Goal: Task Accomplishment & Management: Use online tool/utility

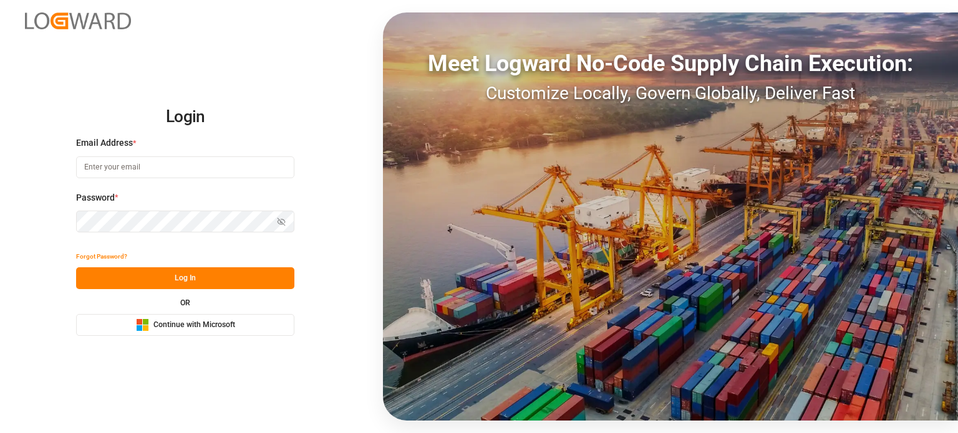
click at [181, 320] on span "Continue with Microsoft" at bounding box center [194, 325] width 82 height 11
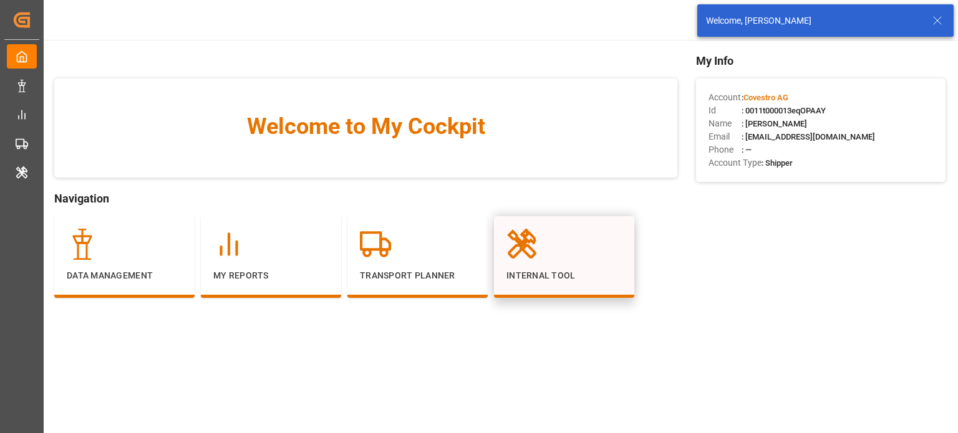
click at [543, 259] on div at bounding box center [563, 244] width 115 height 31
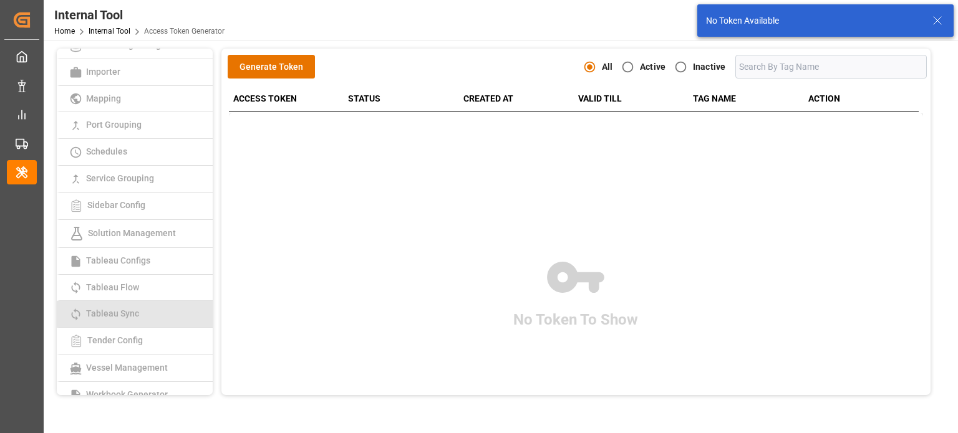
scroll to position [312, 0]
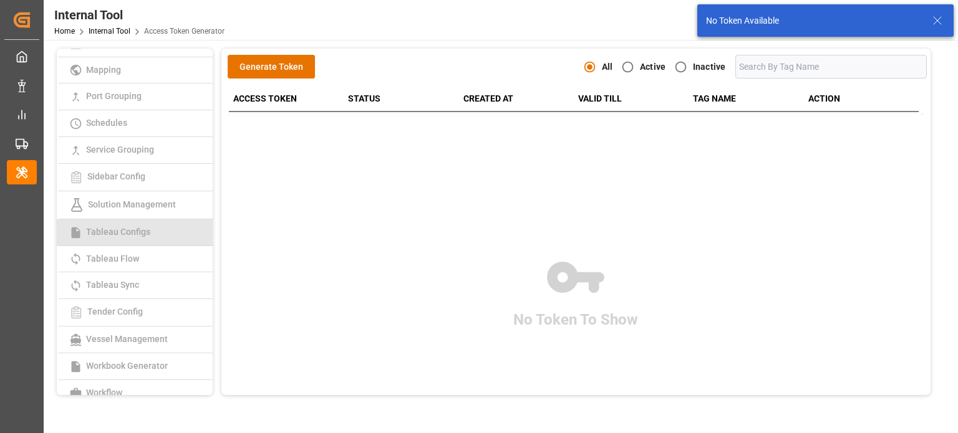
click at [140, 232] on span "Tableau Configs" at bounding box center [118, 232] width 72 height 10
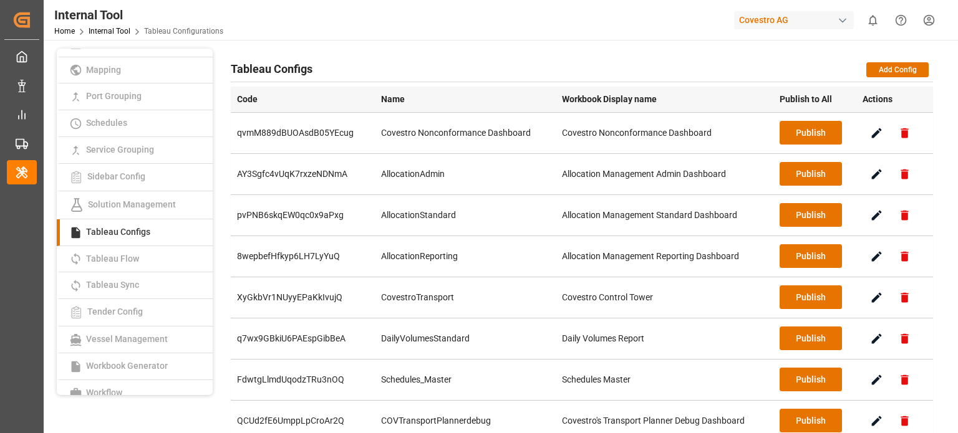
scroll to position [62, 0]
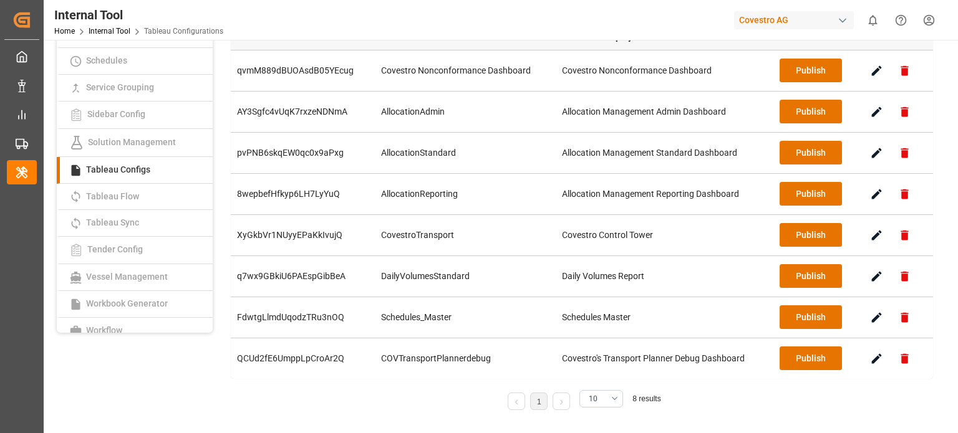
click at [880, 192] on icon "button" at bounding box center [876, 194] width 13 height 13
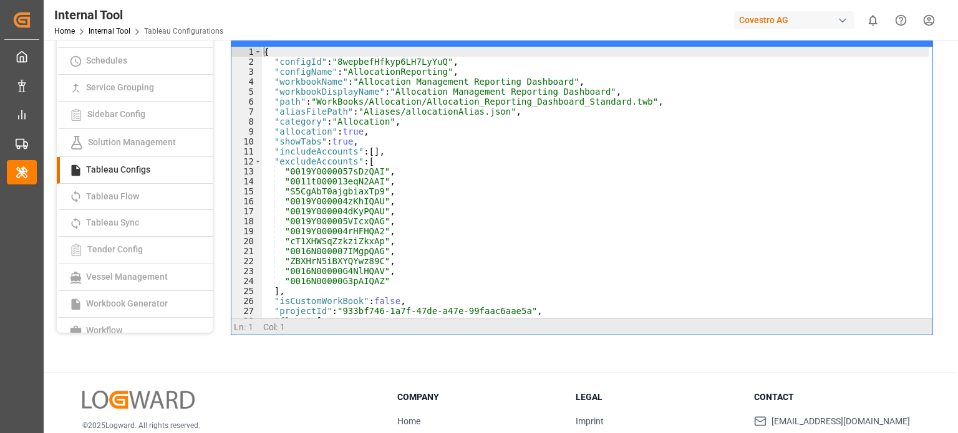
scroll to position [0, 0]
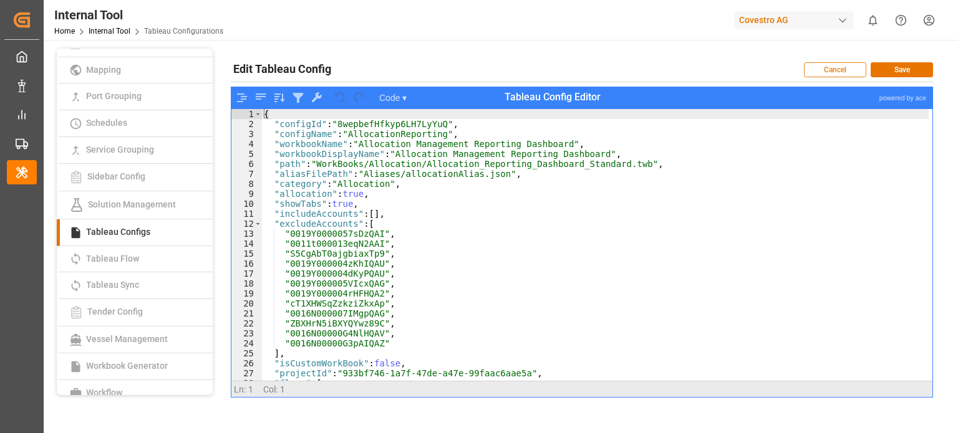
click at [822, 71] on button "Cancel" at bounding box center [835, 69] width 62 height 15
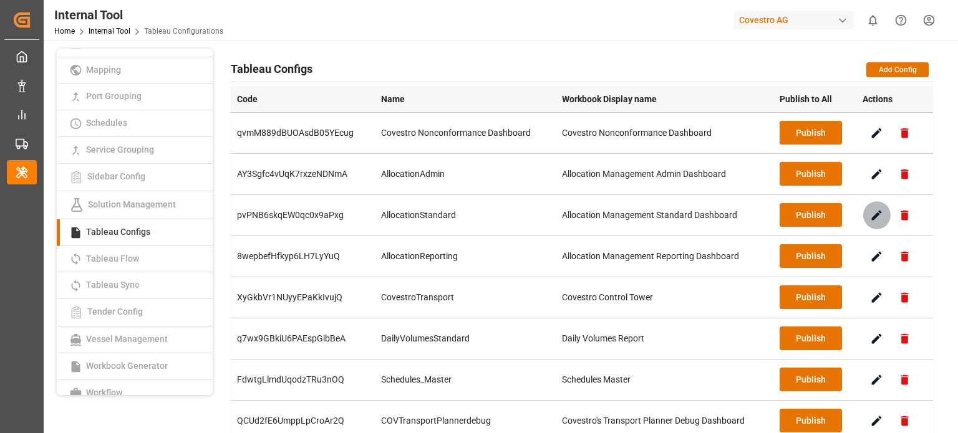
click at [876, 214] on icon "button" at bounding box center [877, 215] width 10 height 10
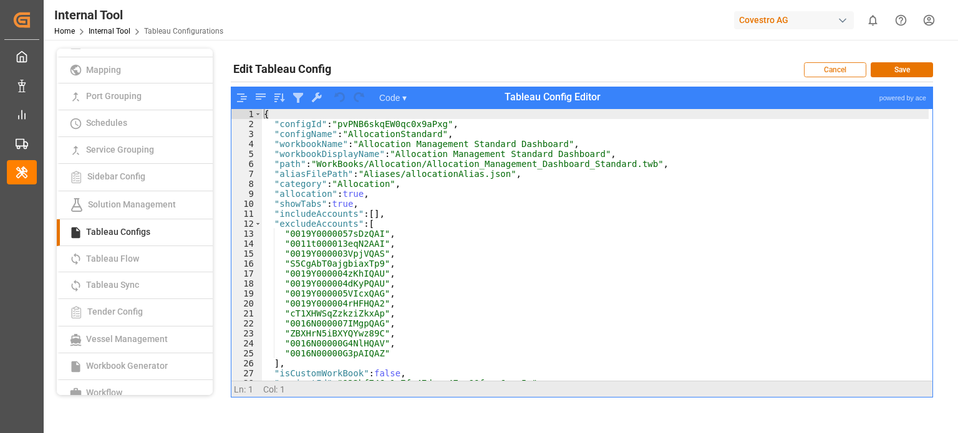
click at [839, 73] on button "Cancel" at bounding box center [835, 69] width 62 height 15
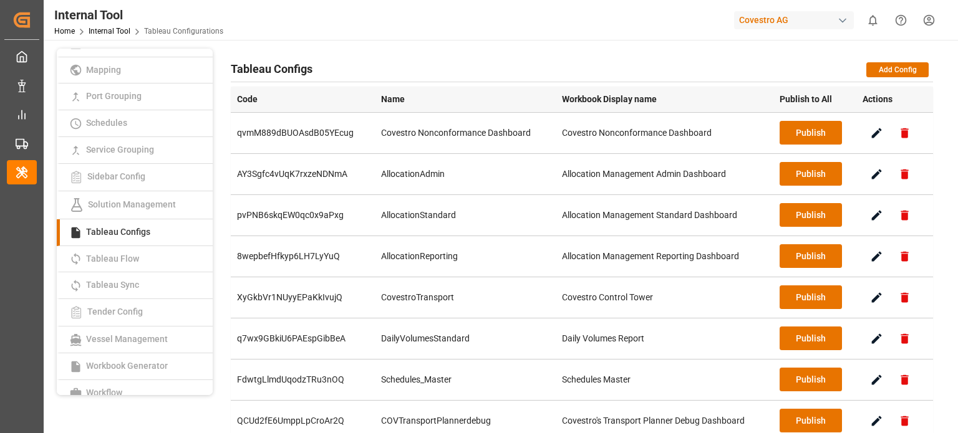
click at [847, 19] on div "button" at bounding box center [842, 20] width 12 height 12
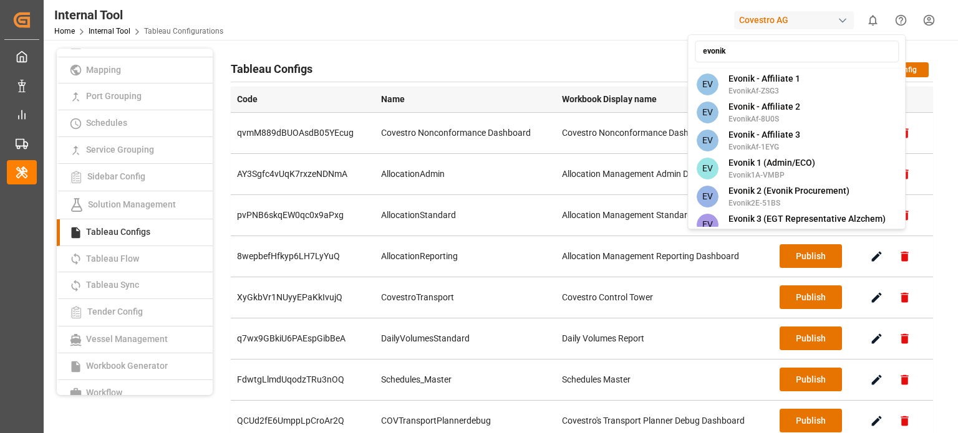
type input "evonik"
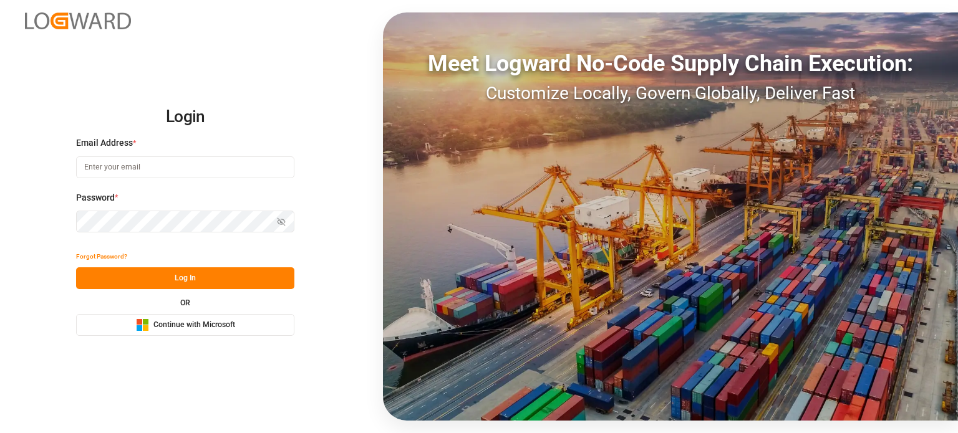
click at [176, 334] on button "Microsoft Logo Continue with Microsoft" at bounding box center [185, 325] width 218 height 22
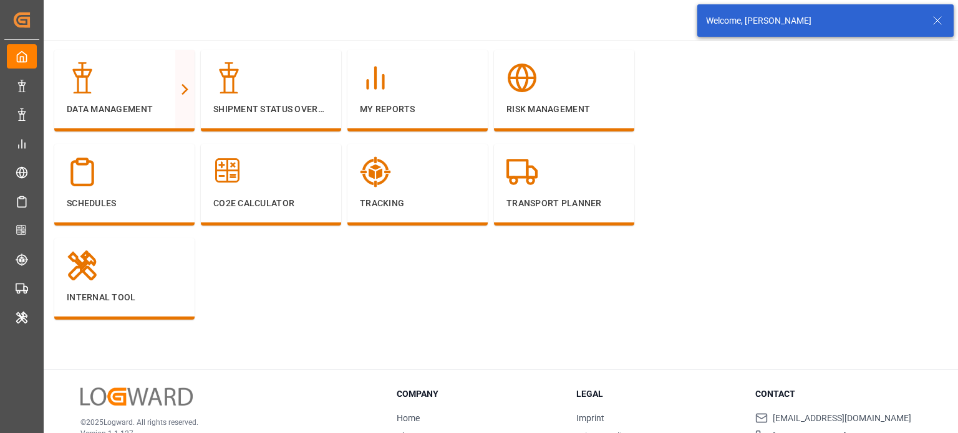
scroll to position [187, 0]
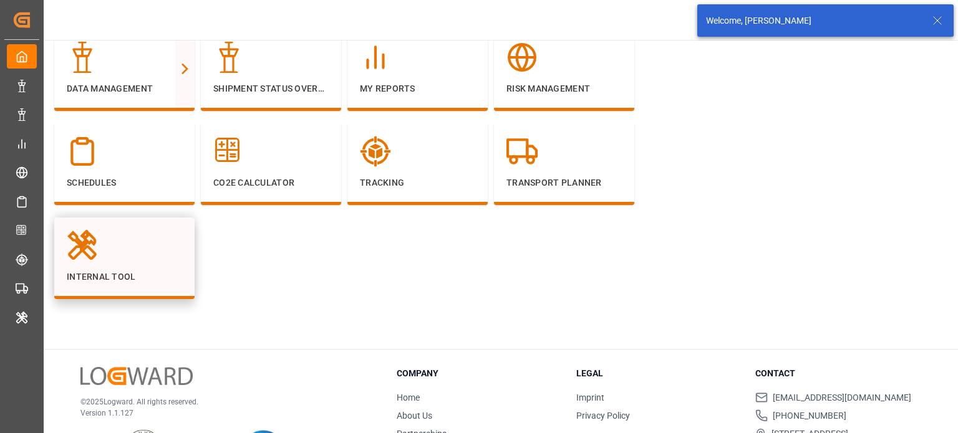
click at [160, 269] on div "Internal Tool" at bounding box center [124, 257] width 115 height 54
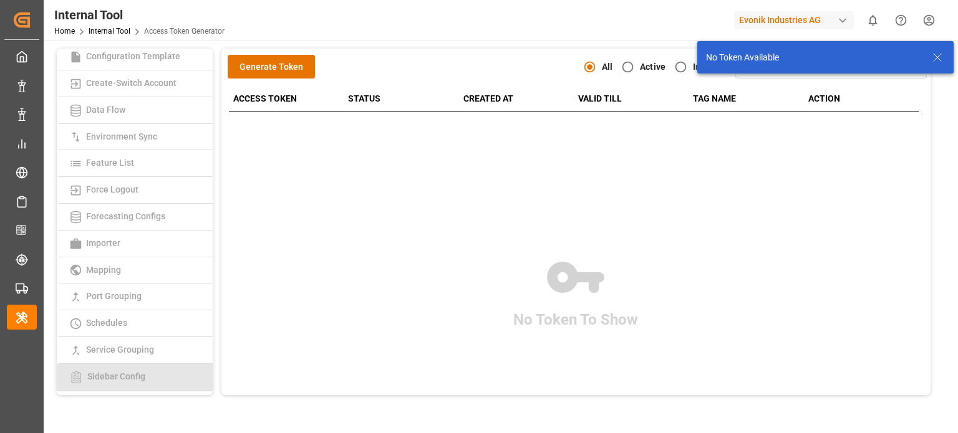
scroll to position [187, 0]
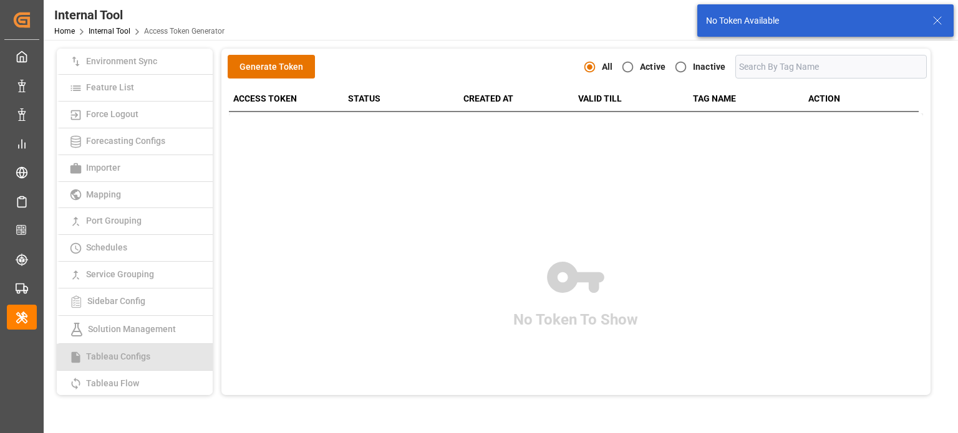
click at [140, 354] on span "Tableau Configs" at bounding box center [118, 357] width 72 height 10
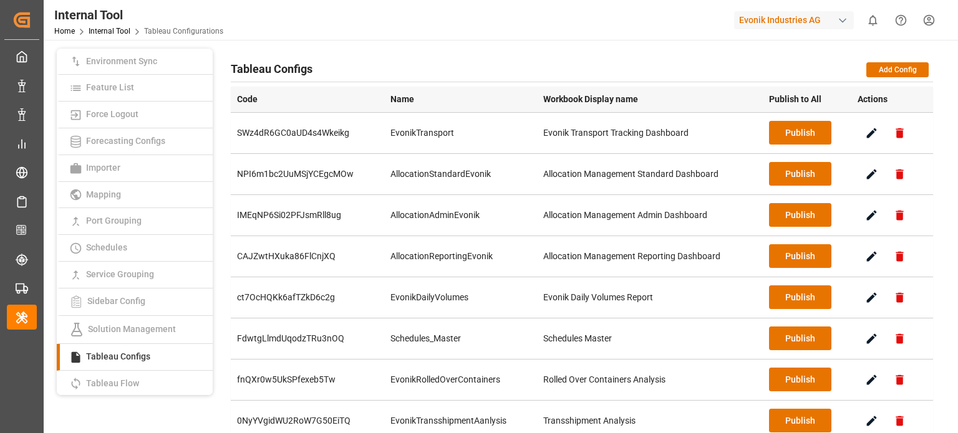
click at [873, 254] on icon "button" at bounding box center [872, 256] width 10 height 10
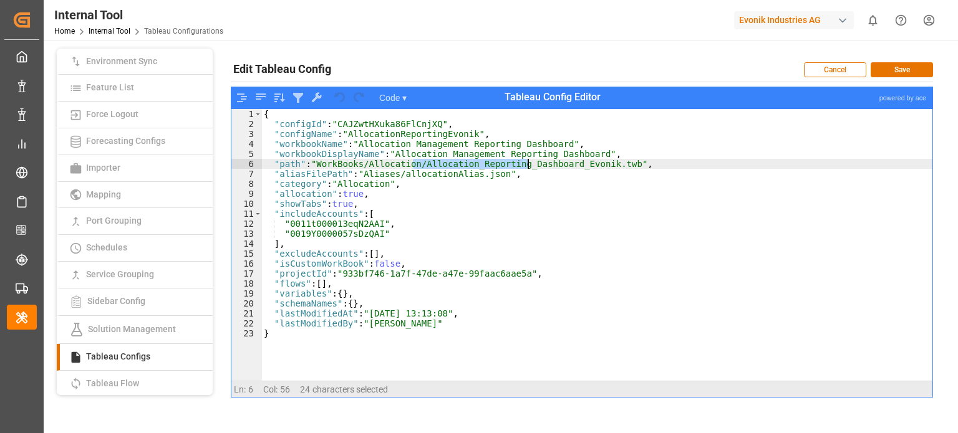
drag, startPoint x: 415, startPoint y: 164, endPoint x: 528, endPoint y: 166, distance: 113.5
click at [528, 166] on div "{ "configId" : "CAJZwtHXuka86FlCnjXQ" , "configName" : "AllocationReportingEvon…" at bounding box center [596, 255] width 671 height 292
click at [582, 171] on div "{ "configId" : "CAJZwtHXuka86FlCnjXQ" , "configName" : "AllocationReportingEvon…" at bounding box center [596, 255] width 671 height 292
drag, startPoint x: 418, startPoint y: 161, endPoint x: 597, endPoint y: 166, distance: 178.4
click at [597, 166] on div "{ "configId" : "CAJZwtHXuka86FlCnjXQ" , "configName" : "AllocationReportingEvon…" at bounding box center [596, 255] width 671 height 292
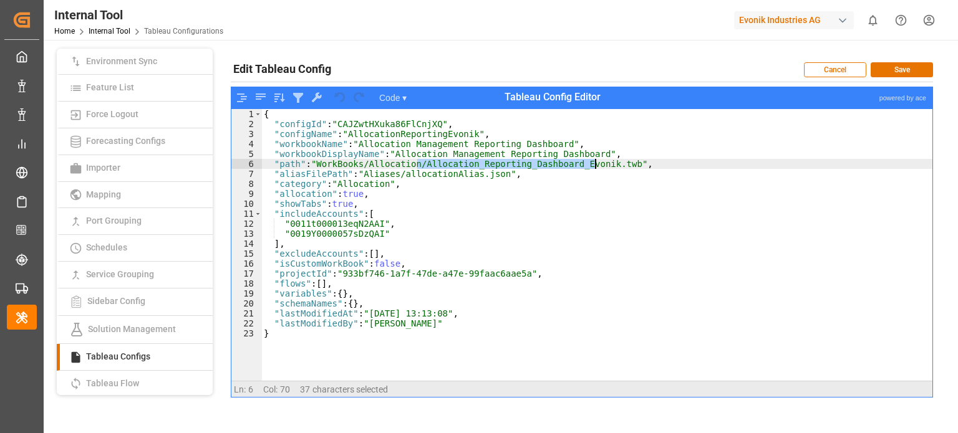
type textarea ""path": "WorkBooks/Allocation/Allocation_Reporting_Dashboard_Evonik.twb","
click at [640, 166] on div "{ "configId" : "CAJZwtHXuka86FlCnjXQ" , "configName" : "AllocationReportingEvon…" at bounding box center [596, 255] width 671 height 292
click at [821, 16] on div "Evonik Industries AG" at bounding box center [794, 20] width 120 height 18
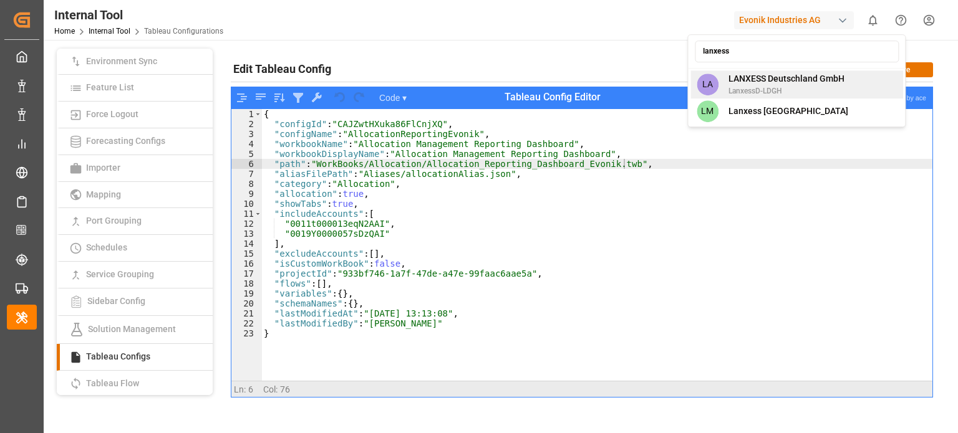
type input "lanxess"
click at [799, 89] on span "LanxessD-LDGH" at bounding box center [786, 90] width 116 height 11
